Goal: Task Accomplishment & Management: Complete application form

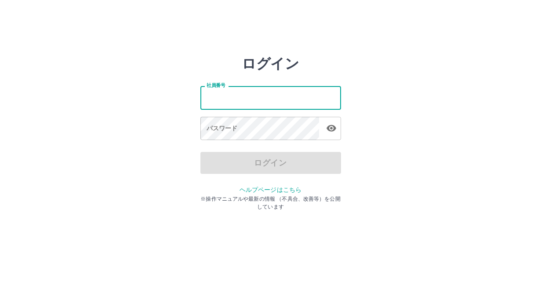
click at [240, 99] on input "社員番号" at bounding box center [271, 97] width 141 height 23
type input "*******"
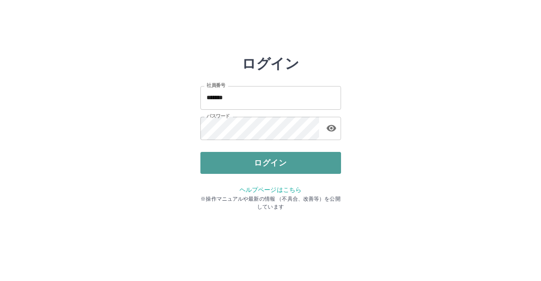
click at [248, 160] on button "ログイン" at bounding box center [271, 163] width 141 height 22
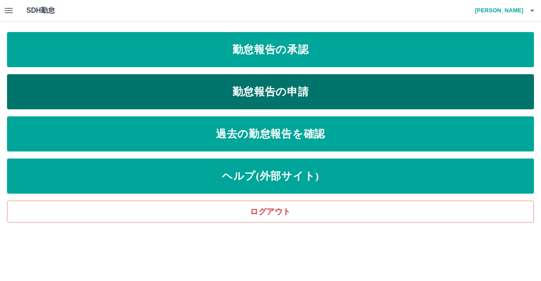
click at [272, 88] on link "勤怠報告の申請" at bounding box center [270, 91] width 527 height 35
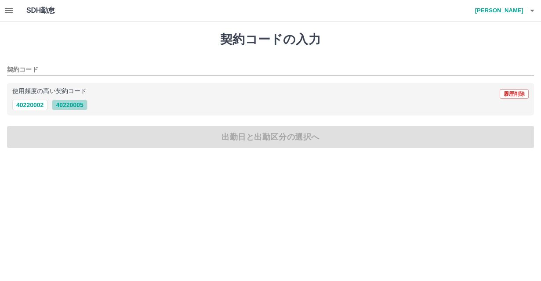
click at [77, 102] on button "40220005" at bounding box center [69, 105] width 35 height 11
type input "********"
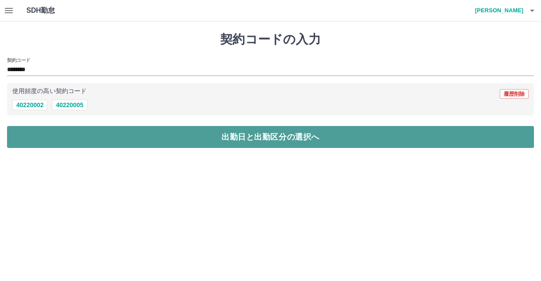
click at [267, 138] on button "出勤日と出勤区分の選択へ" at bounding box center [270, 137] width 527 height 22
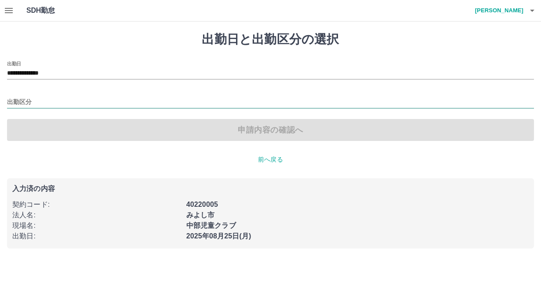
click at [139, 100] on input "出勤区分" at bounding box center [270, 102] width 527 height 11
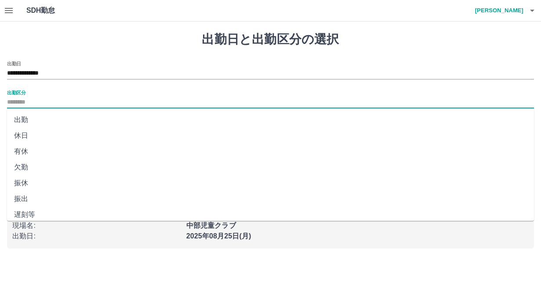
click at [20, 118] on li "出勤" at bounding box center [270, 120] width 527 height 16
type input "**"
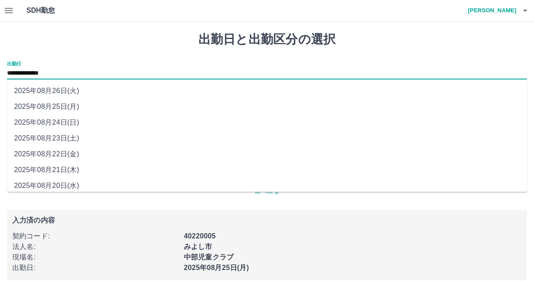
click at [57, 74] on input "**********" at bounding box center [267, 73] width 520 height 11
click at [95, 152] on li "2025年08月22日(金)" at bounding box center [267, 154] width 520 height 16
type input "**********"
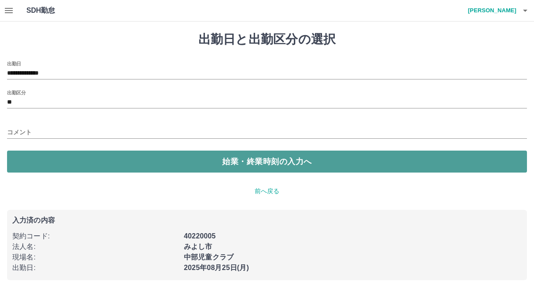
click at [226, 162] on button "始業・終業時刻の入力へ" at bounding box center [267, 162] width 520 height 22
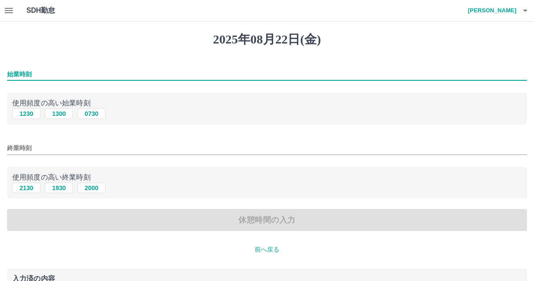
click at [41, 73] on input "始業時刻" at bounding box center [267, 74] width 520 height 13
type input "****"
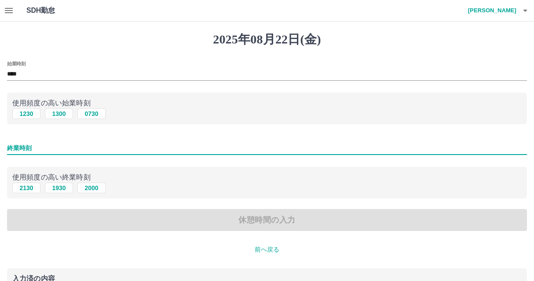
click at [44, 143] on input "終業時刻" at bounding box center [267, 148] width 520 height 13
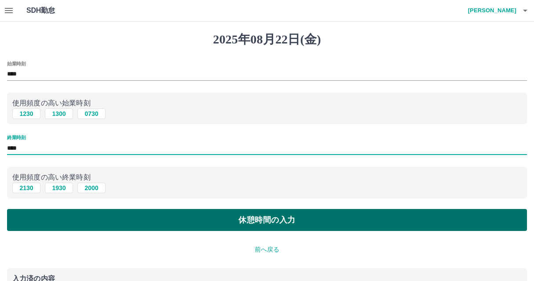
type input "****"
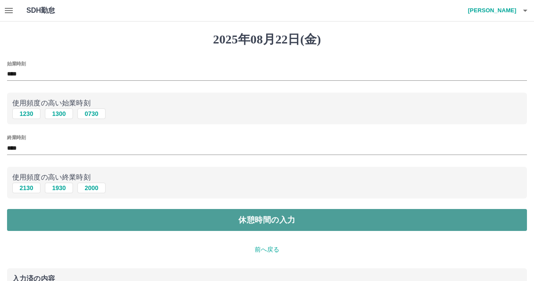
click at [235, 218] on button "休憩時間の入力" at bounding box center [267, 220] width 520 height 22
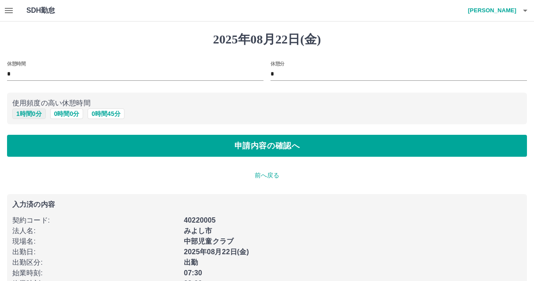
click at [33, 114] on button "1 時間 0 分" at bounding box center [28, 114] width 33 height 11
type input "*"
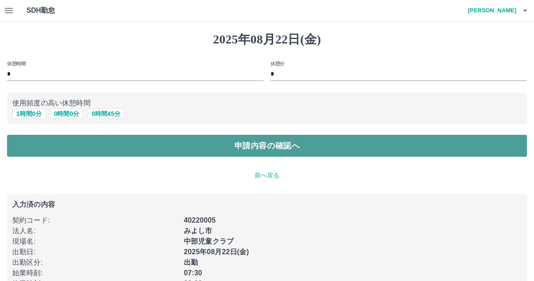
click at [219, 151] on button "申請内容の確認へ" at bounding box center [267, 146] width 520 height 22
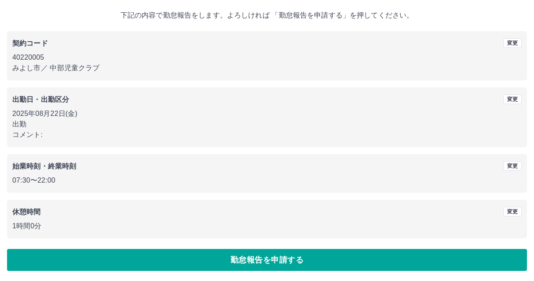
scroll to position [48, 0]
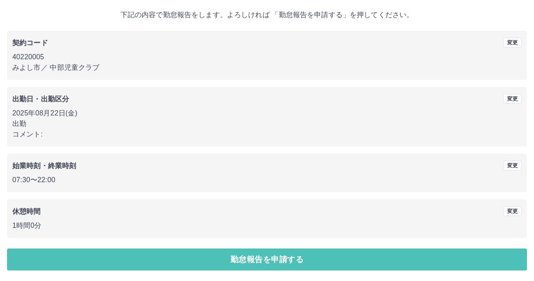
click at [265, 256] on button "勤怠報告を申請する" at bounding box center [267, 260] width 520 height 22
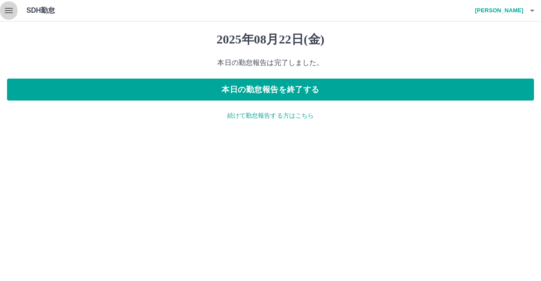
click at [14, 8] on button "button" at bounding box center [9, 10] width 18 height 21
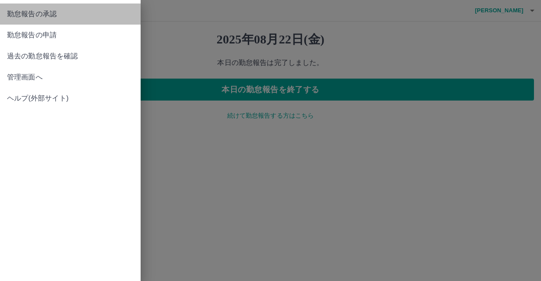
click at [25, 12] on span "勤怠報告の承認" at bounding box center [70, 14] width 127 height 11
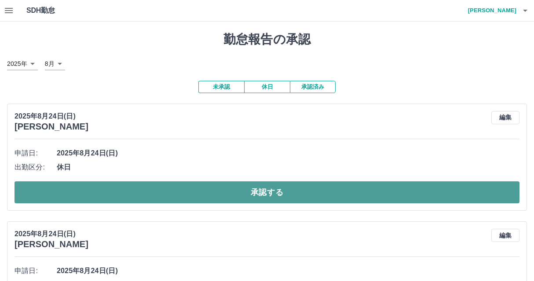
click at [204, 200] on button "承認する" at bounding box center [267, 193] width 505 height 22
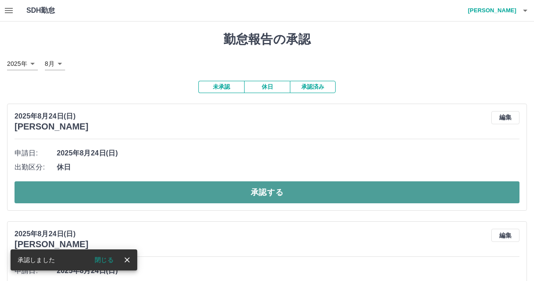
click at [194, 191] on button "承認する" at bounding box center [267, 193] width 505 height 22
click at [202, 186] on button "承認する" at bounding box center [267, 193] width 505 height 22
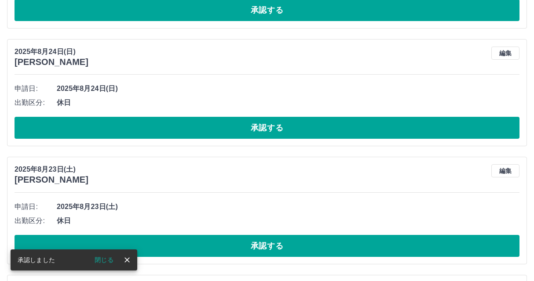
scroll to position [220, 0]
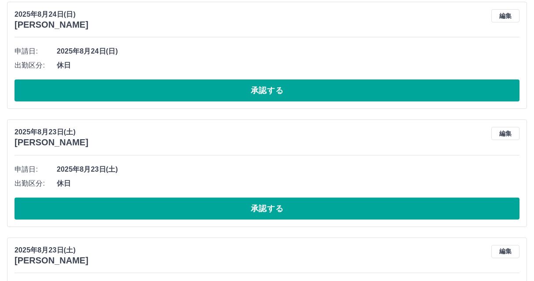
click at [212, 223] on div "[DATE] [PERSON_NAME] 編集 申請日: [DATE] 出勤区分: 休日 承認する" at bounding box center [267, 173] width 520 height 107
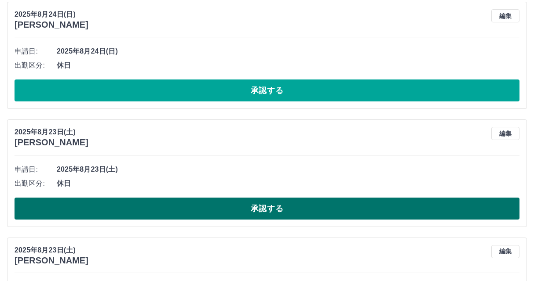
click at [208, 213] on button "承認する" at bounding box center [267, 209] width 505 height 22
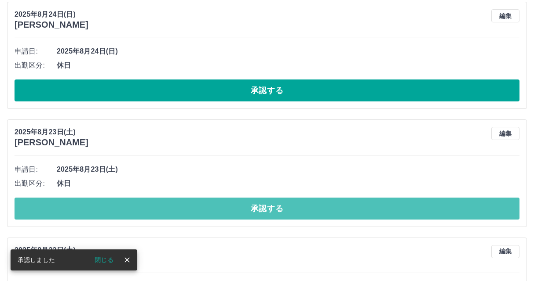
click at [208, 213] on button "承認する" at bounding box center [267, 209] width 505 height 22
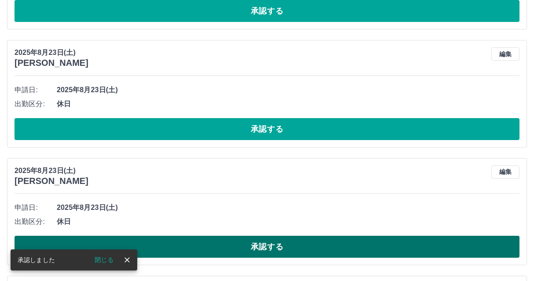
scroll to position [352, 0]
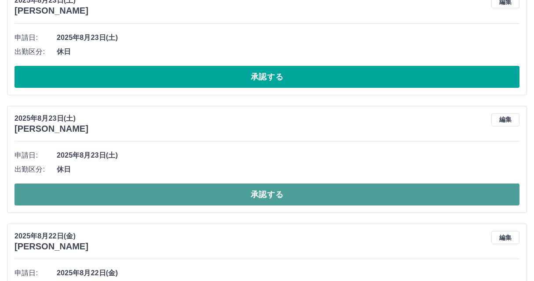
drag, startPoint x: 234, startPoint y: 195, endPoint x: 244, endPoint y: 191, distance: 10.7
click at [234, 195] on button "承認する" at bounding box center [267, 195] width 505 height 22
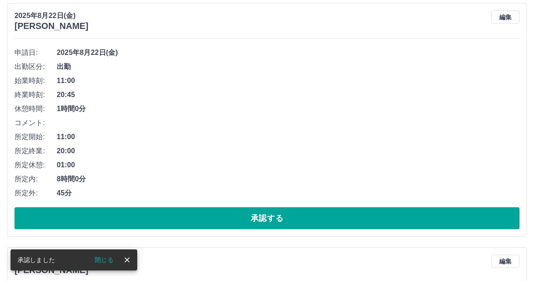
scroll to position [704, 0]
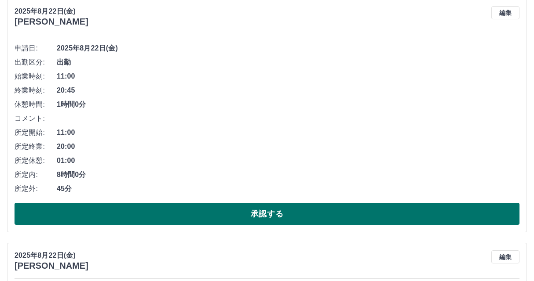
click at [239, 226] on div "[DATE] [PERSON_NAME] 編集 申請日: [DATE] 出勤区分: 出勤 始業時刻: 11:00 終業時刻: 20:45 休憩時間: 1時間0…" at bounding box center [267, 116] width 520 height 234
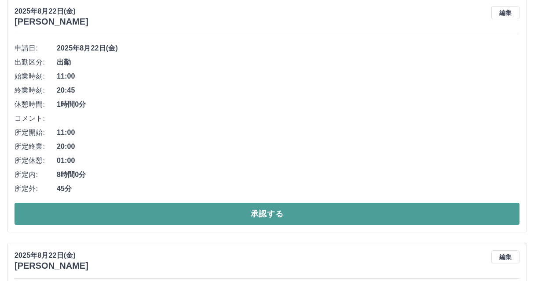
click at [238, 224] on button "承認する" at bounding box center [267, 214] width 505 height 22
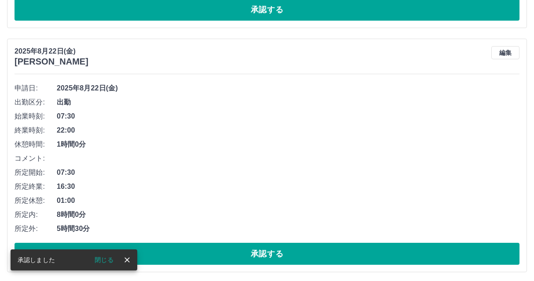
scroll to position [679, 0]
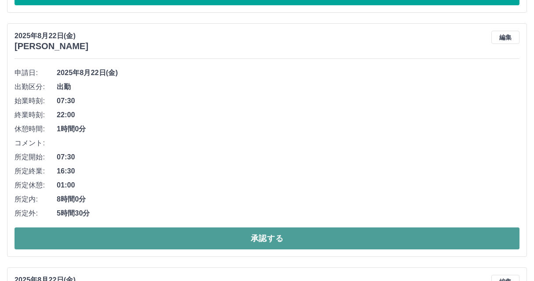
click at [252, 240] on button "承認する" at bounding box center [267, 239] width 505 height 22
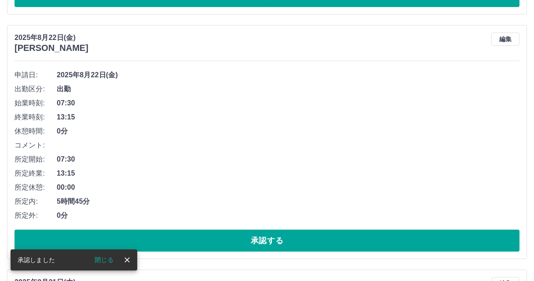
scroll to position [811, 0]
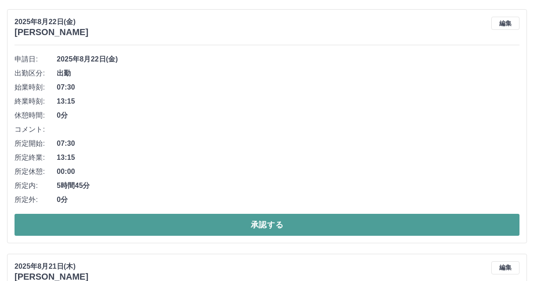
click at [192, 228] on button "承認する" at bounding box center [267, 225] width 505 height 22
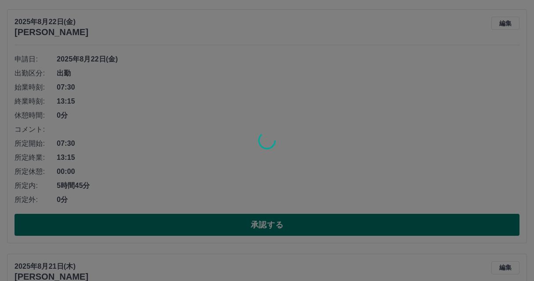
scroll to position [566, 0]
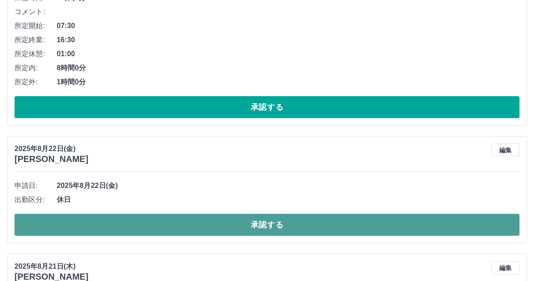
click at [214, 223] on button "承認する" at bounding box center [267, 225] width 505 height 22
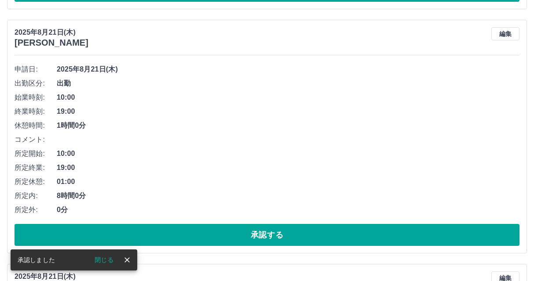
scroll to position [698, 0]
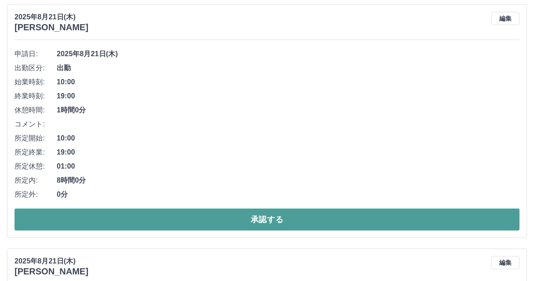
click at [264, 214] on button "承認する" at bounding box center [267, 220] width 505 height 22
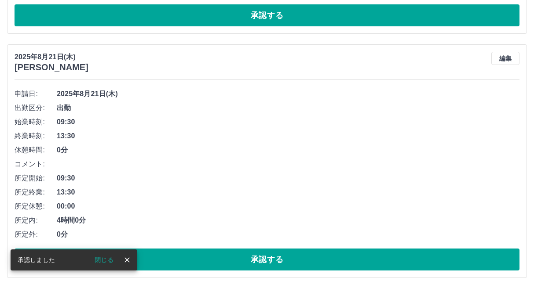
scroll to position [673, 0]
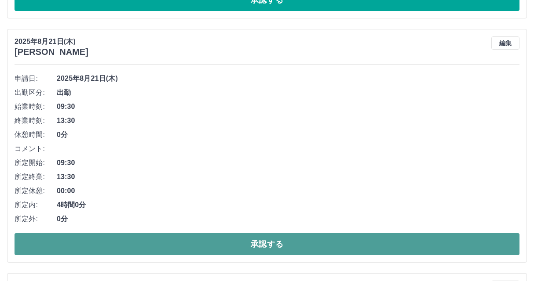
click at [282, 248] on button "承認する" at bounding box center [267, 245] width 505 height 22
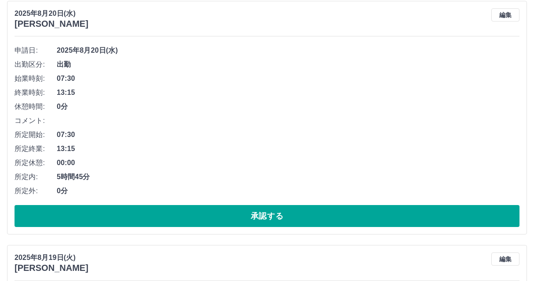
scroll to position [717, 0]
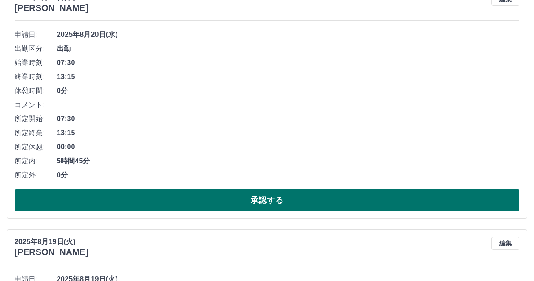
click at [268, 201] on button "承認する" at bounding box center [267, 201] width 505 height 22
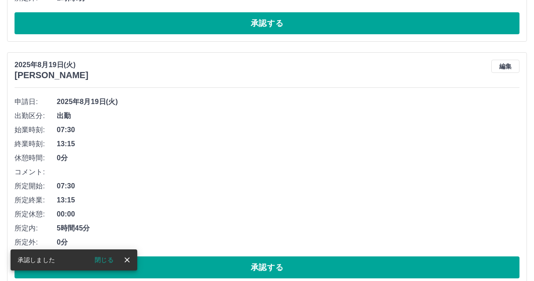
scroll to position [693, 0]
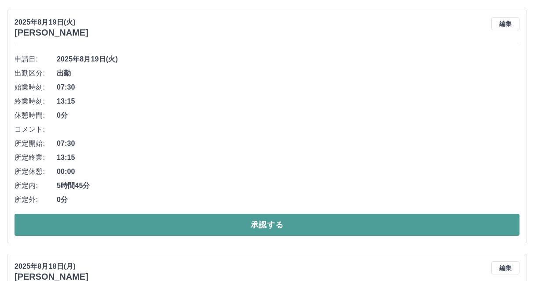
click at [220, 230] on button "承認する" at bounding box center [267, 225] width 505 height 22
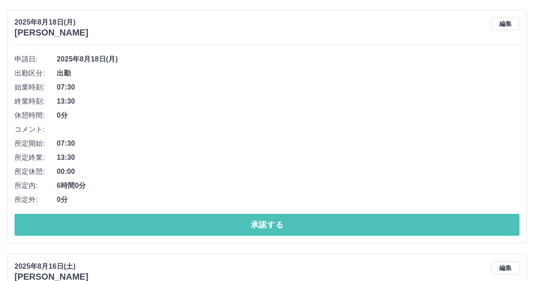
click at [219, 226] on button "承認する" at bounding box center [267, 225] width 505 height 22
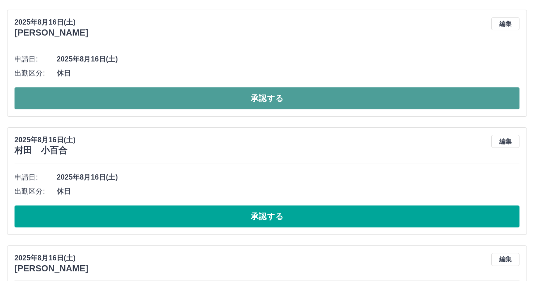
click at [187, 97] on button "承認する" at bounding box center [267, 99] width 505 height 22
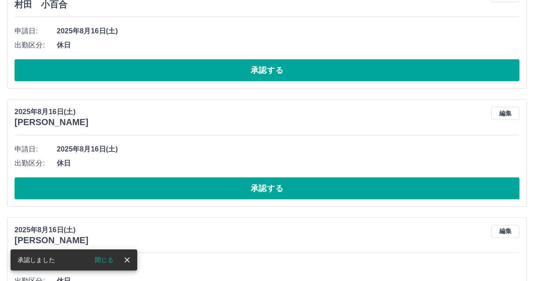
scroll to position [737, 0]
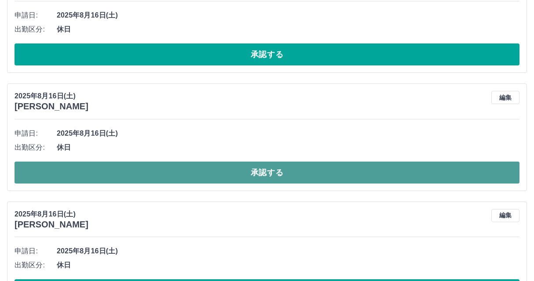
click at [194, 176] on button "承認する" at bounding box center [267, 173] width 505 height 22
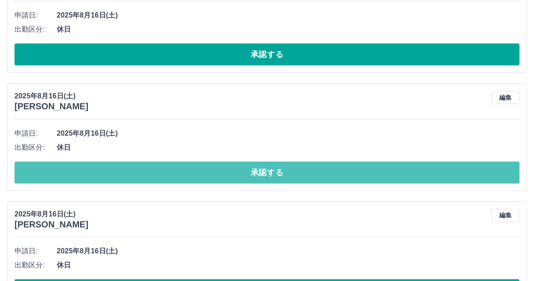
click at [228, 174] on button "承認する" at bounding box center [267, 173] width 505 height 22
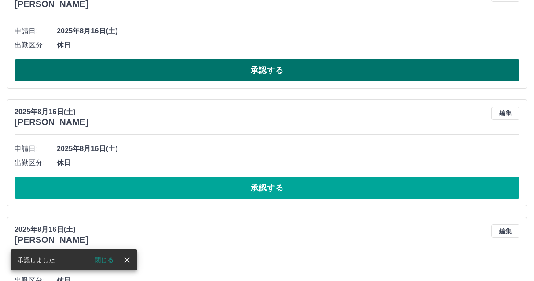
scroll to position [869, 0]
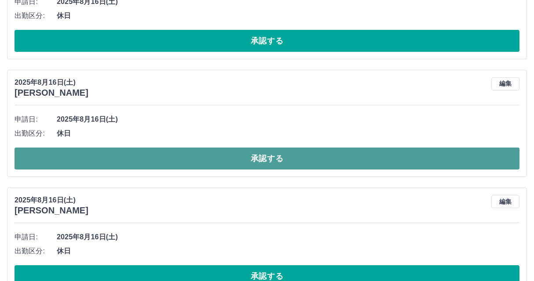
click at [242, 157] on button "承認する" at bounding box center [267, 159] width 505 height 22
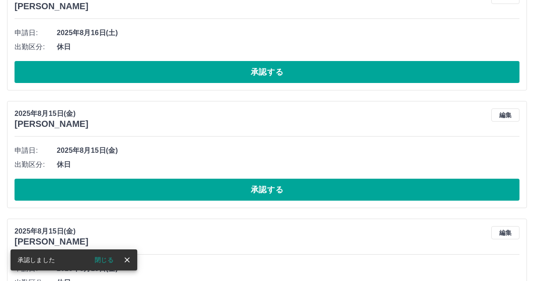
scroll to position [957, 0]
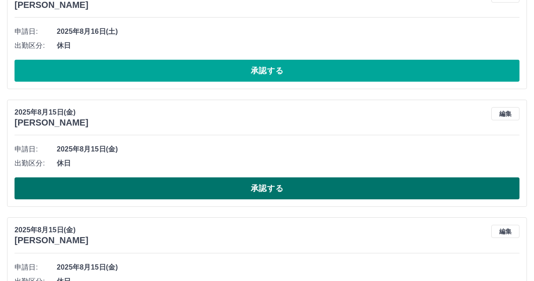
click at [212, 193] on button "承認する" at bounding box center [267, 189] width 505 height 22
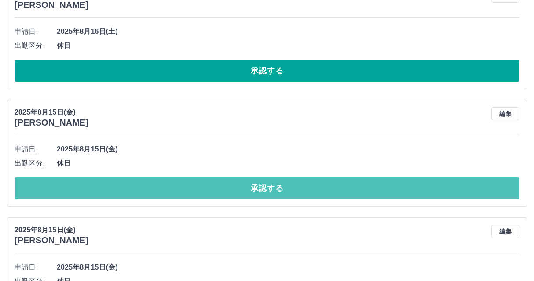
click at [212, 189] on button "承認する" at bounding box center [267, 189] width 505 height 22
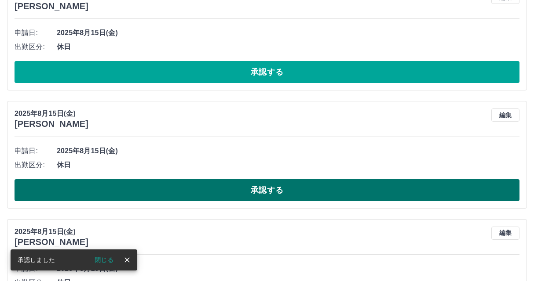
scroll to position [1088, 0]
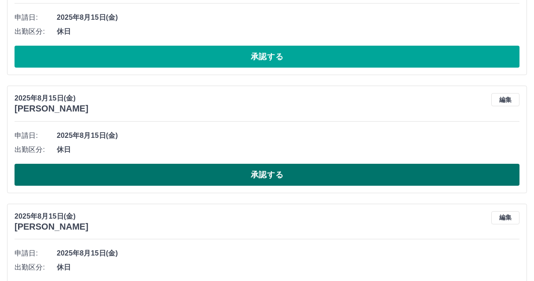
drag, startPoint x: 201, startPoint y: 164, endPoint x: 201, endPoint y: 173, distance: 8.8
click at [201, 164] on div "申請日: [DATE] 出勤区分: 休日 承認する" at bounding box center [267, 157] width 505 height 57
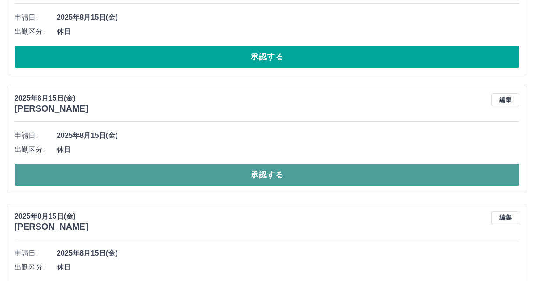
click at [204, 178] on button "承認する" at bounding box center [267, 175] width 505 height 22
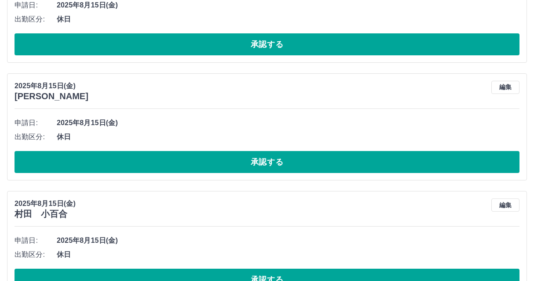
scroll to position [1220, 0]
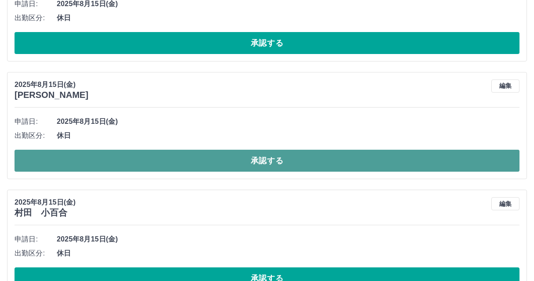
click at [275, 166] on button "承認する" at bounding box center [267, 161] width 505 height 22
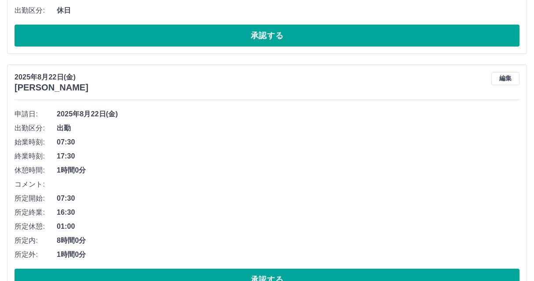
scroll to position [308, 0]
